Goal: Use online tool/utility: Utilize a website feature to perform a specific function

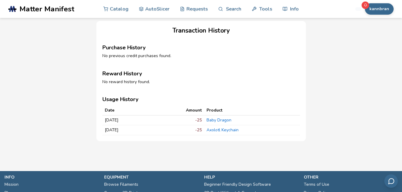
scroll to position [161, 0]
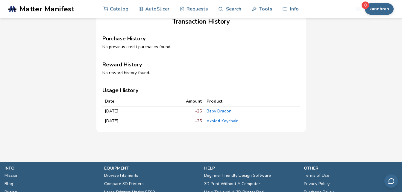
drag, startPoint x: 401, startPoint y: 119, endPoint x: 404, endPoint y: 95, distance: 23.8
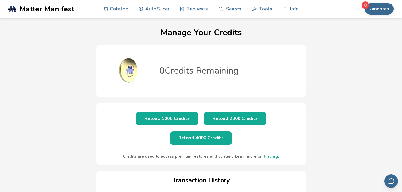
scroll to position [0, 0]
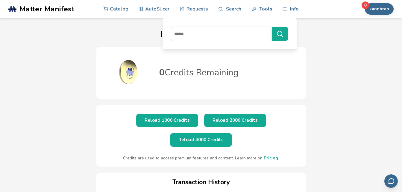
click at [64, 129] on div "Manage Your Credits 0 Credits Remaining Reload 1000 Credits Reload 2000 Credits…" at bounding box center [201, 161] width 402 height 287
click at [136, 116] on button "Reload 1000 Credits" at bounding box center [167, 120] width 62 height 13
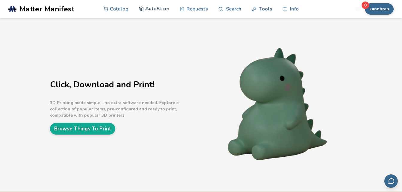
click at [158, 6] on link "AutoSlicer" at bounding box center [154, 9] width 31 height 18
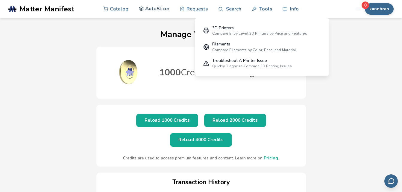
click at [157, 10] on link "AutoSlicer" at bounding box center [154, 9] width 31 height 18
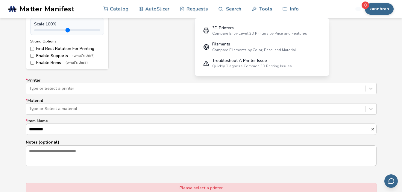
scroll to position [338, 0]
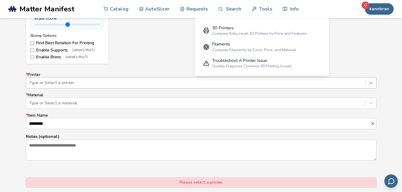
click at [369, 84] on icon at bounding box center [371, 83] width 6 height 6
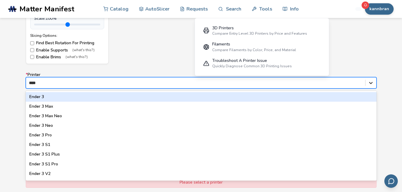
type input "*****"
click at [162, 98] on div "Ender 3" at bounding box center [201, 97] width 351 height 10
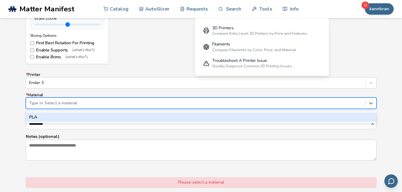
click at [159, 106] on div "Type or Select a material" at bounding box center [195, 103] width 339 height 8
click at [152, 119] on div "PLA" at bounding box center [201, 117] width 351 height 10
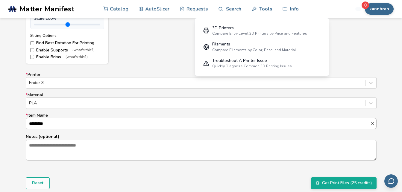
click at [151, 122] on input "*********" at bounding box center [198, 123] width 344 height 11
click at [265, 124] on input "*******" at bounding box center [198, 123] width 344 height 11
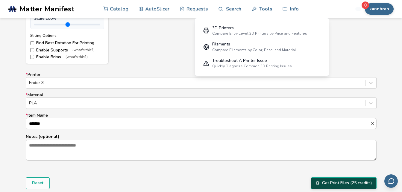
type input "*******"
click at [334, 185] on button "Get Print Files (25 credits)" at bounding box center [344, 182] width 66 height 11
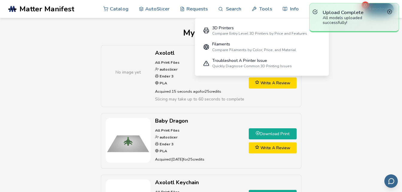
click at [366, 142] on div "No image yet Axolotl All Print Files autoslicer Ender 3 PLA Acquired: 15 second…" at bounding box center [200, 140] width 385 height 191
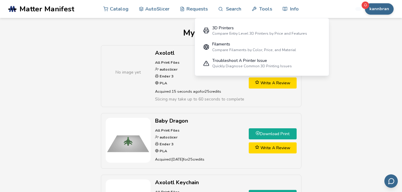
click at [366, 40] on div "My Items No image yet Axolotl All Print Files autoslicer Ender 3 PLA Acquired: …" at bounding box center [200, 132] width 385 height 208
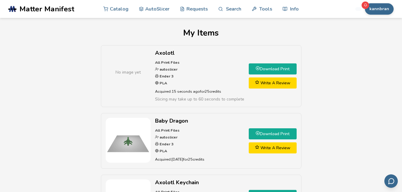
click at [276, 65] on link "Download Print" at bounding box center [273, 68] width 48 height 11
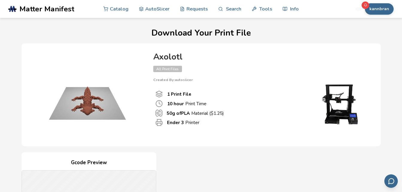
click at [83, 167] on h4 "Gcode Preview" at bounding box center [89, 162] width 135 height 9
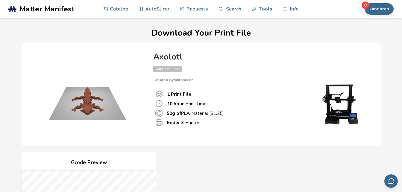
scroll to position [190, 0]
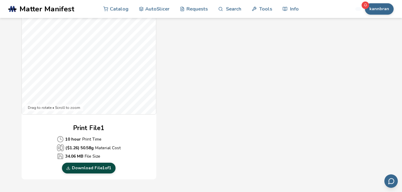
click at [94, 164] on link "Download File 1 of 1" at bounding box center [89, 168] width 54 height 11
click at [26, 172] on div "Print File 1 10 hour Print Time ($ 1.26 ) 50.58 g Material Cost 34.06 MB File S…" at bounding box center [89, 149] width 135 height 50
